Goal: Find specific page/section: Find specific page/section

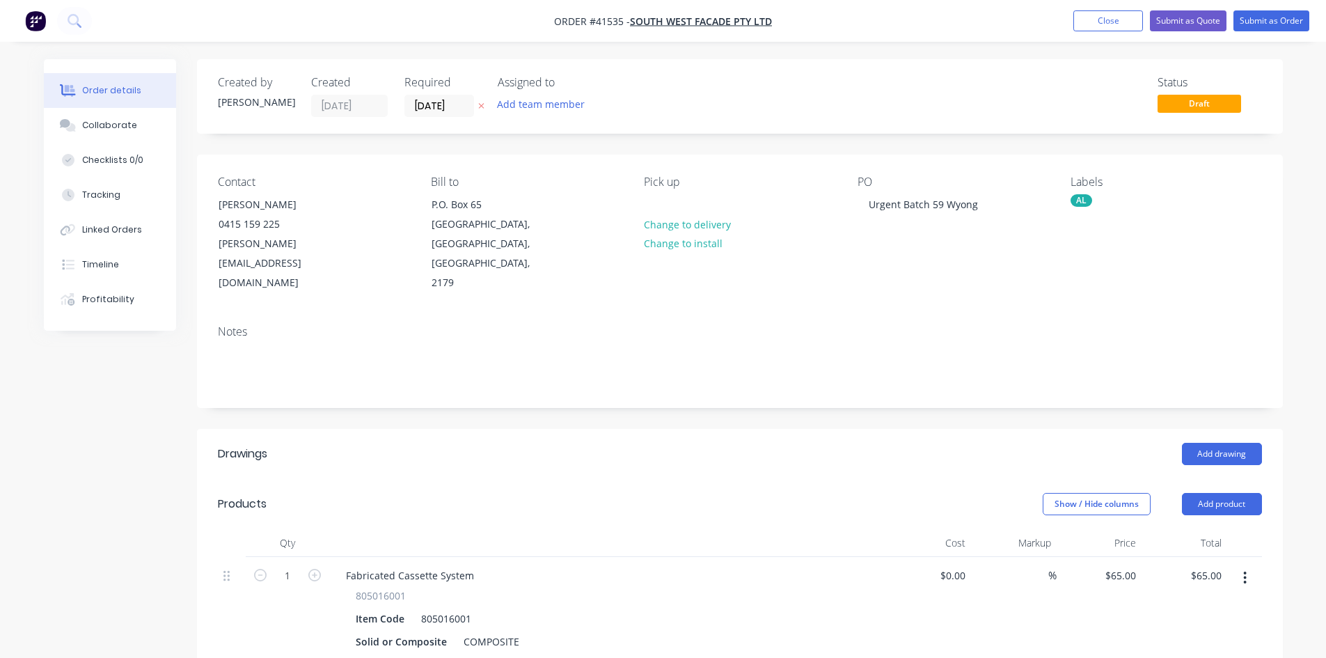
click at [1099, 20] on button "Close" at bounding box center [1108, 20] width 70 height 21
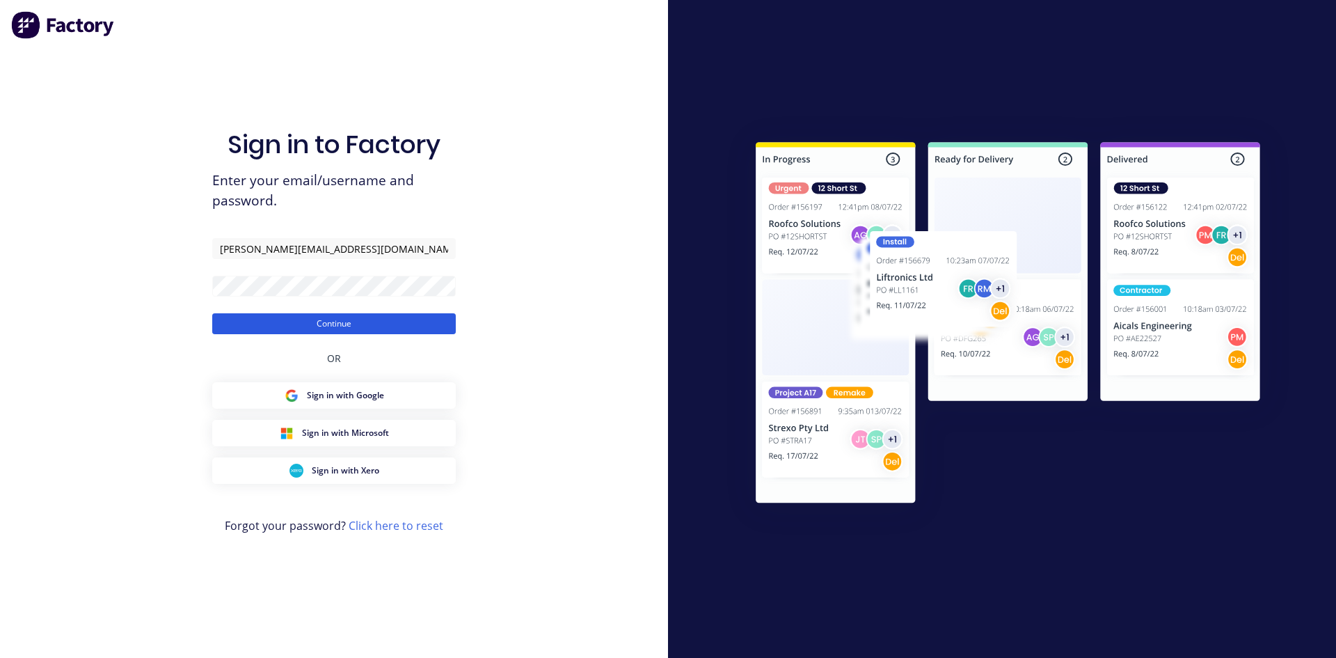
click at [367, 323] on button "Continue" at bounding box center [334, 323] width 244 height 21
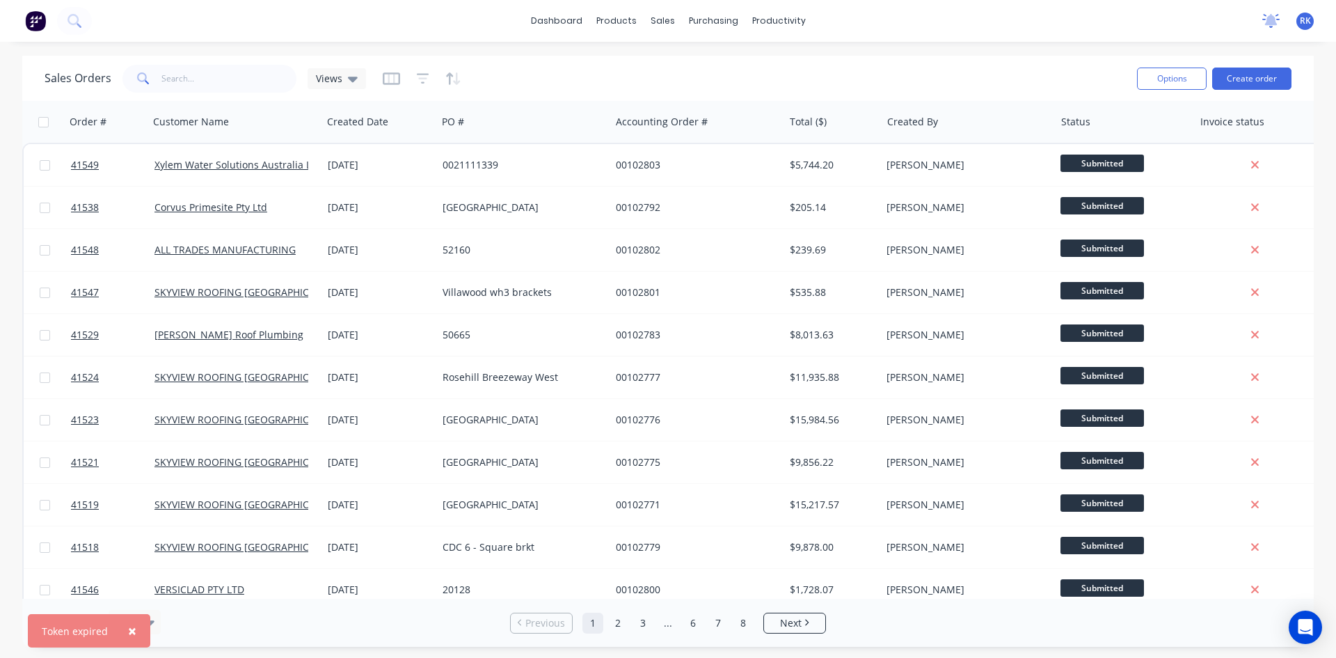
click at [1268, 14] on icon at bounding box center [1270, 21] width 17 height 14
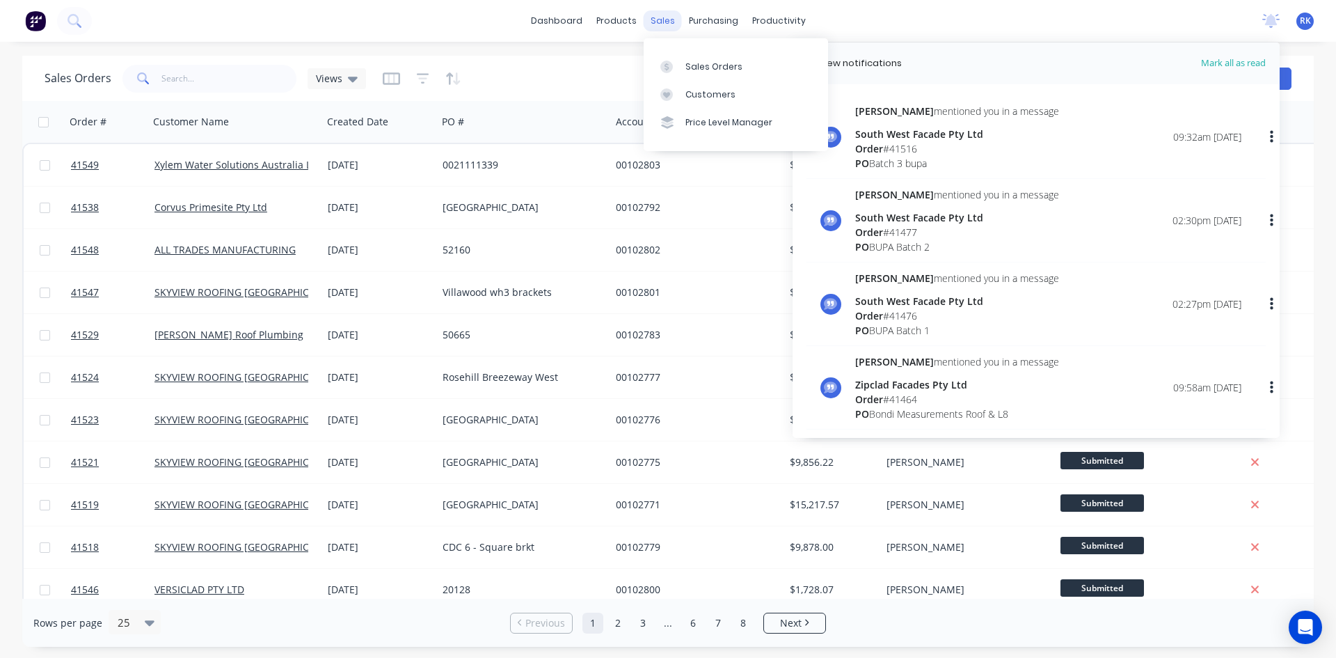
click at [663, 19] on div "sales" at bounding box center [663, 20] width 38 height 21
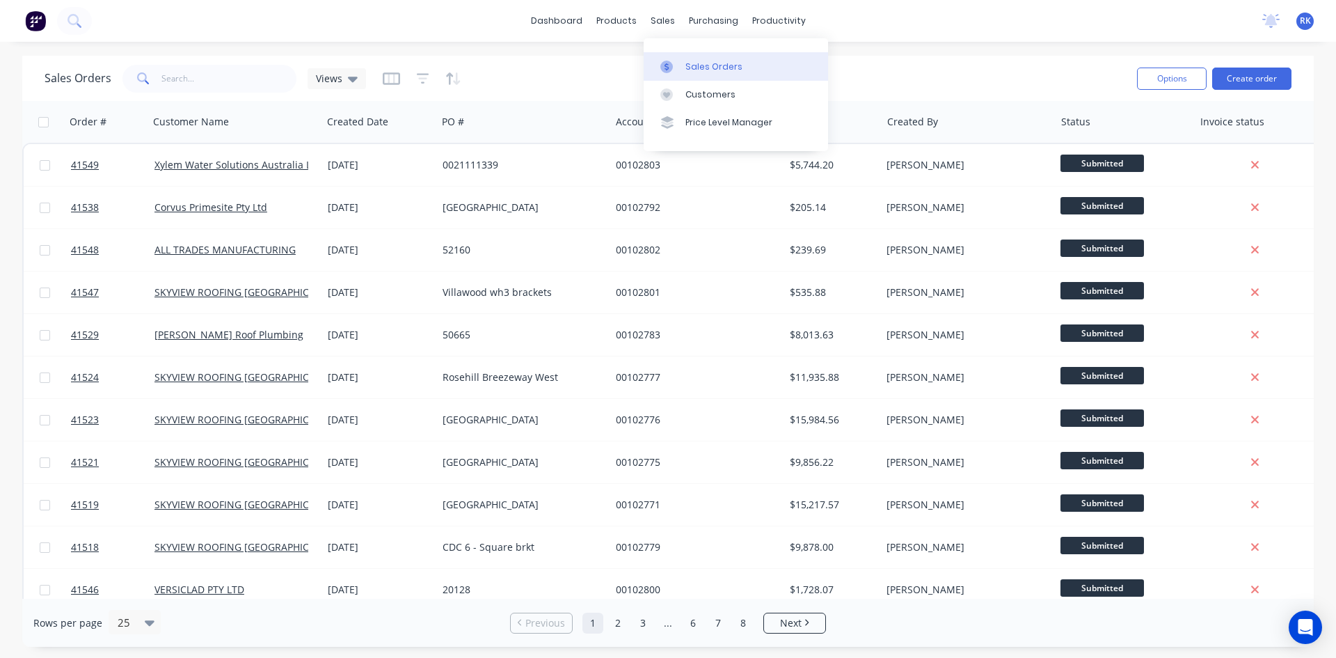
click at [700, 63] on div "Sales Orders" at bounding box center [713, 67] width 57 height 13
